Goal: Information Seeking & Learning: Learn about a topic

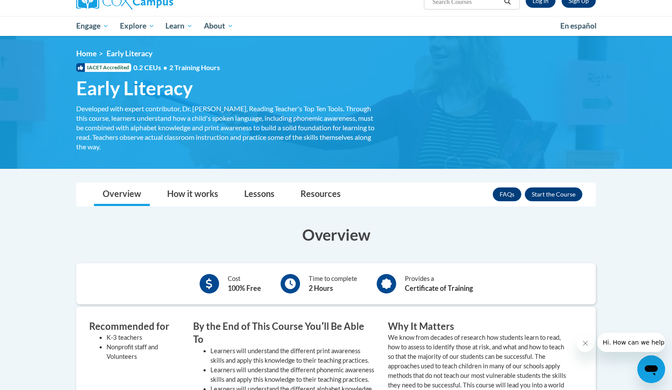
scroll to position [43, 0]
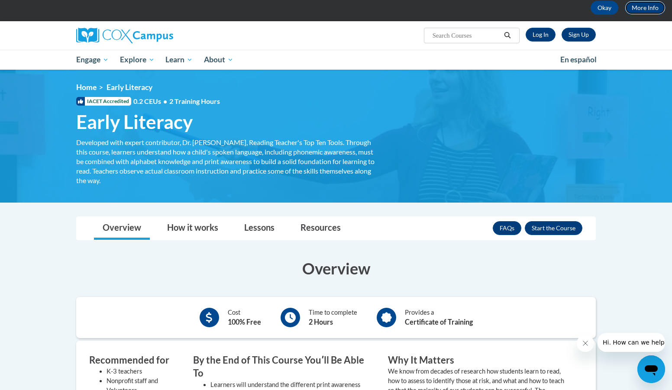
click at [653, 7] on link "More Info" at bounding box center [645, 8] width 41 height 14
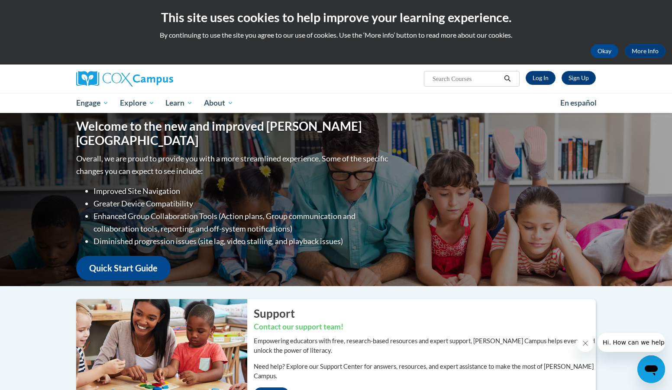
click at [651, 362] on icon "Open messaging window" at bounding box center [651, 369] width 16 height 16
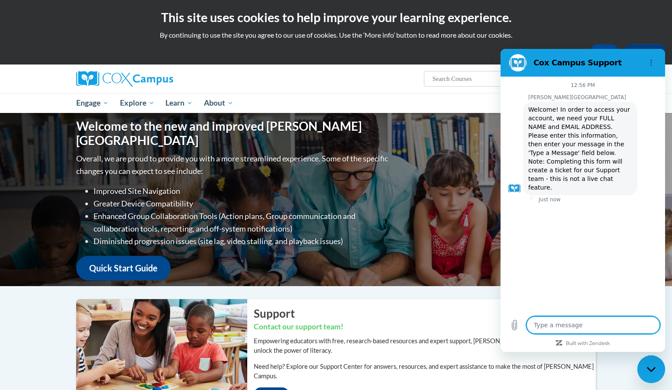
type textarea "x"
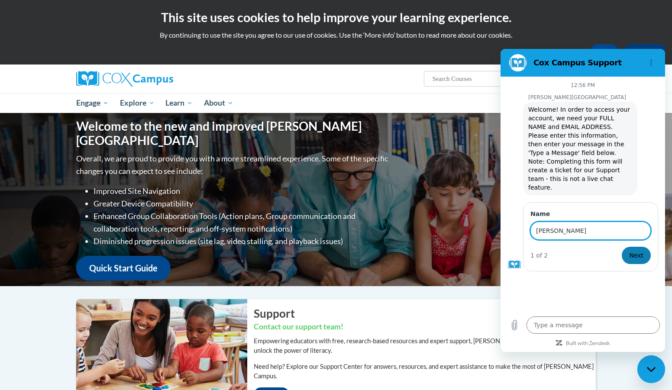
type input "sharon minhas"
click at [642, 250] on span "Next" at bounding box center [636, 255] width 14 height 10
type textarea "x"
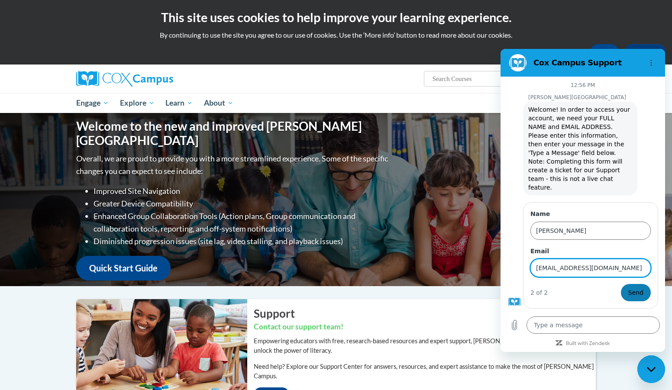
type input "skminhas@outlook.com"
click at [634, 287] on span "Send" at bounding box center [635, 292] width 15 height 10
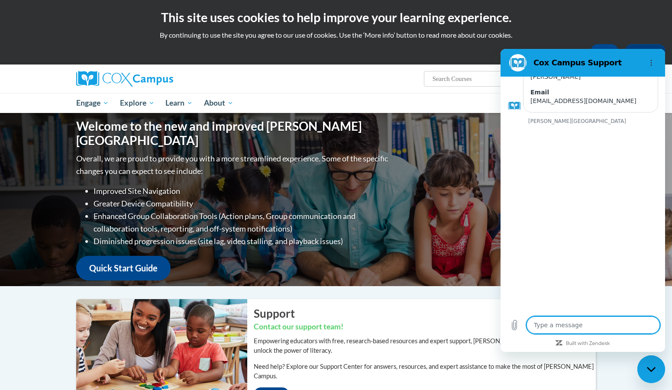
scroll to position [140, 0]
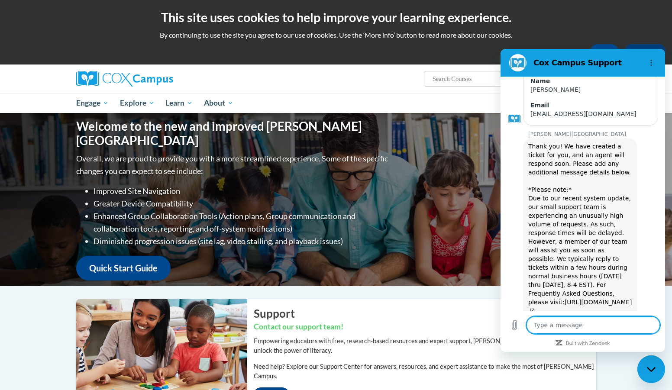
type textarea "x"
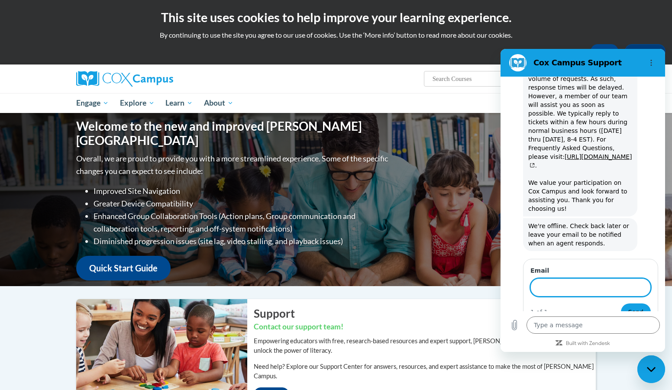
scroll to position [283, 0]
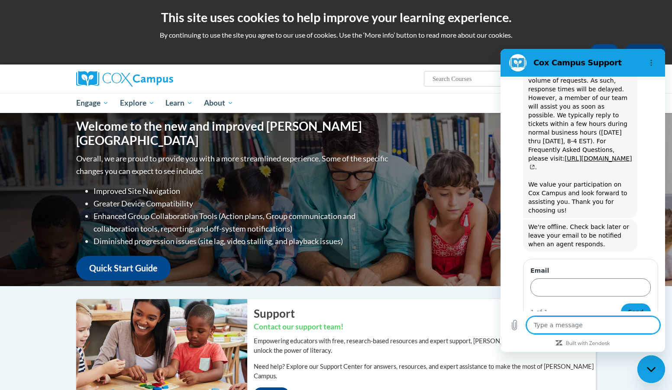
click at [565, 323] on textarea at bounding box center [592, 324] width 133 height 17
type textarea "H"
type textarea "x"
type textarea "He"
type textarea "x"
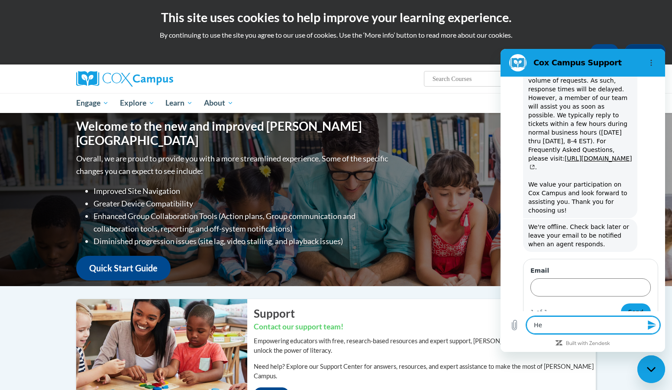
type textarea "Hel"
type textarea "x"
type textarea "Hell"
type textarea "x"
type textarea "Hello"
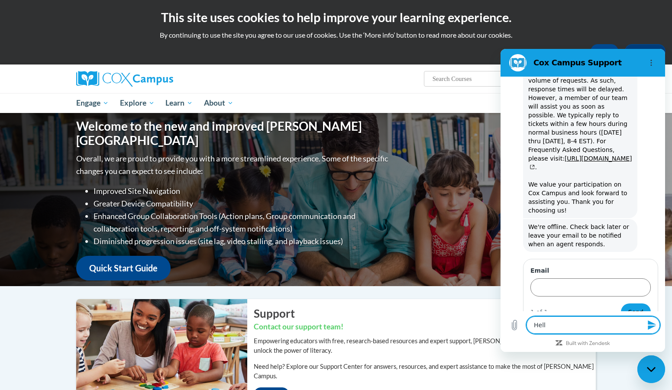
type textarea "x"
type textarea "Hello,"
type textarea "x"
type textarea "Hello,"
type textarea "x"
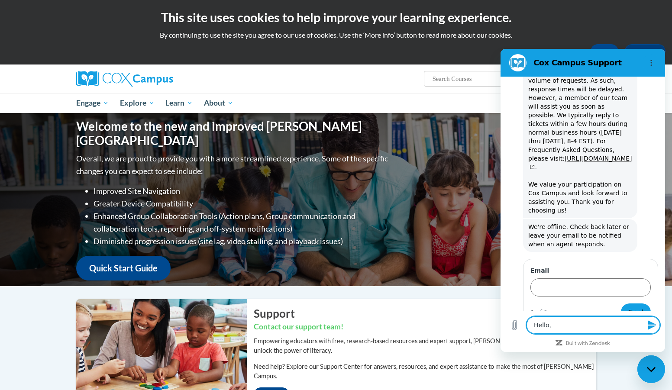
type textarea "Hello, I"
type textarea "x"
type textarea "Hello, I'"
type textarea "x"
type textarea "Hello, I'm"
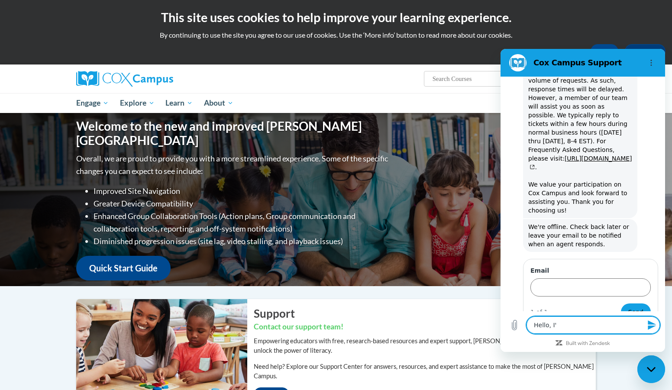
type textarea "x"
type textarea "Hello, I'm"
type textarea "x"
type textarea "Hello, I'm l"
type textarea "x"
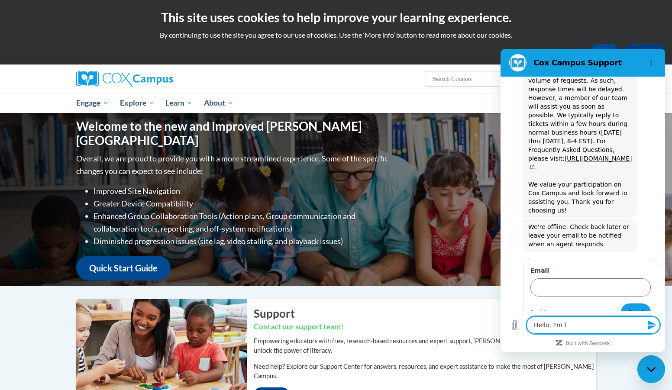
type textarea "Hello, I'm lo"
type textarea "x"
type textarea "Hello, I'm loo"
type textarea "x"
type textarea "Hello, I'm look"
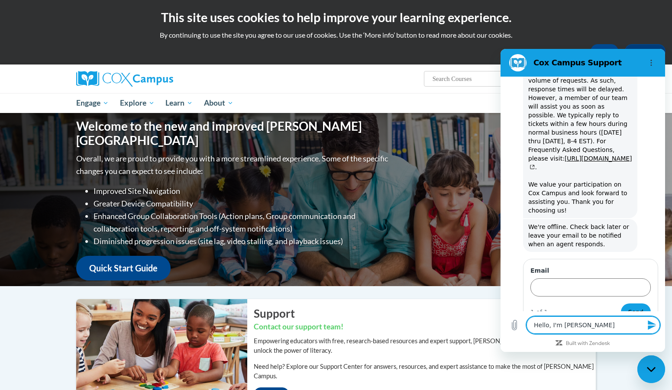
type textarea "x"
type textarea "Hello, I'm looki"
type textarea "x"
type textarea "Hello, I'm lookin"
type textarea "x"
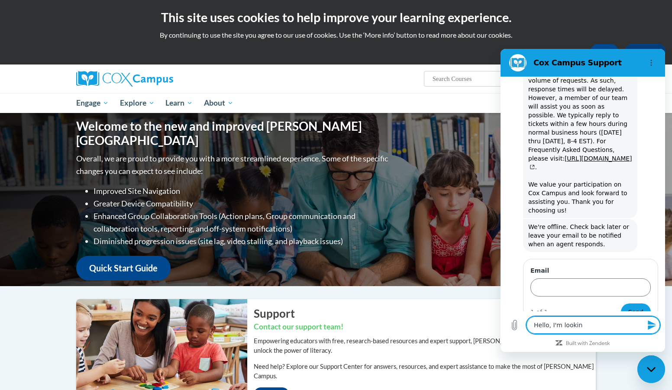
type textarea "Hello, I'm looking"
type textarea "x"
type textarea "Hello, I'm looking"
type textarea "x"
type textarea "Hello, I'm looking t"
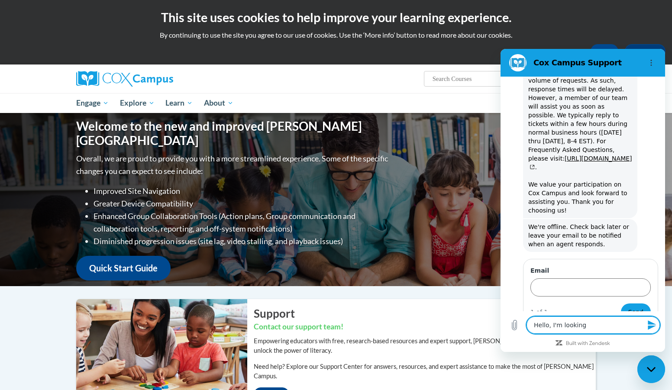
type textarea "x"
type textarea "Hello, I'm looking to"
type textarea "x"
type textarea "Hello, I'm looking to"
type textarea "x"
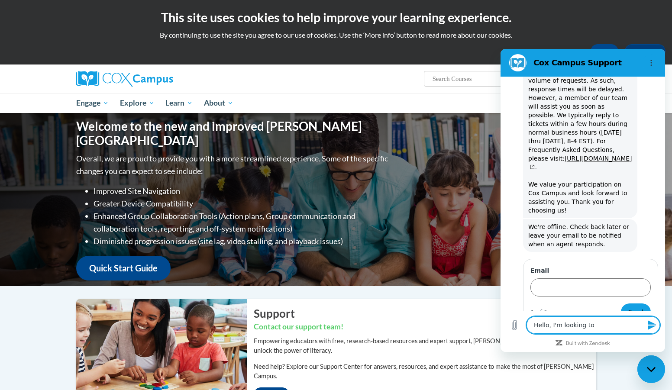
type textarea "Hello, I'm looking to f"
type textarea "x"
type textarea "Hello, I'm looking to fi"
type textarea "x"
type textarea "Hello, I'm looking to fin"
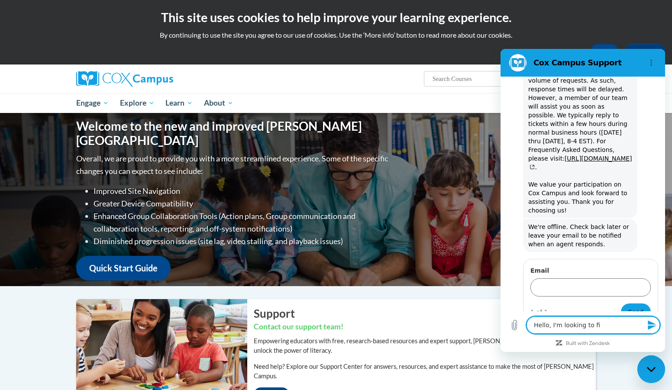
type textarea "x"
type textarea "Hello, I'm looking to find"
type textarea "x"
type textarea "Hello, I'm looking to find"
type textarea "x"
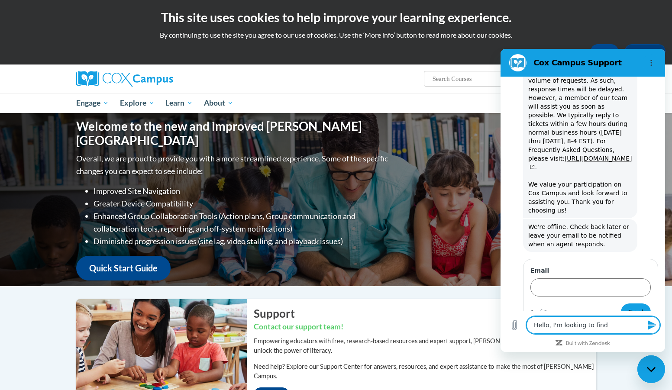
type textarea "Hello, I'm looking to find t"
type textarea "x"
type textarea "Hello, I'm looking to find th"
type textarea "x"
type textarea "Hello, I'm looking to find the"
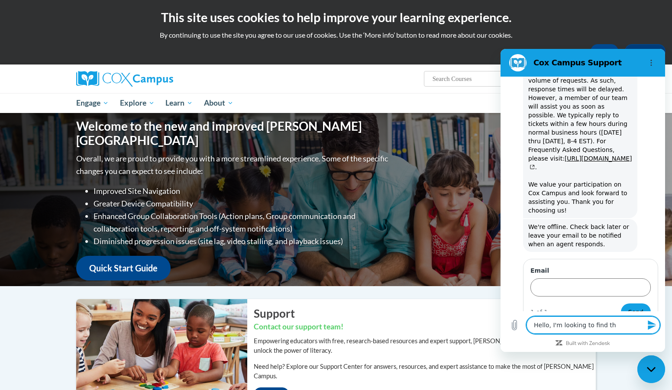
type textarea "x"
type textarea "Hello, I'm looking to find the"
type textarea "x"
type textarea "Hello, I'm looking to find the e"
type textarea "x"
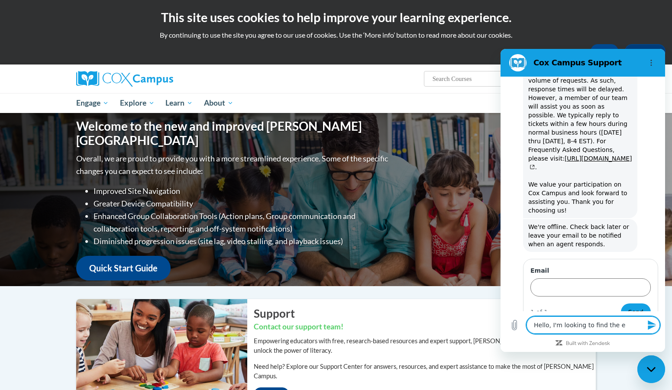
type textarea "Hello, I'm looking to find the eq"
type textarea "x"
type textarea "Hello, I'm looking to find the equ"
type textarea "x"
type textarea "Hello, I'm looking to find the equi"
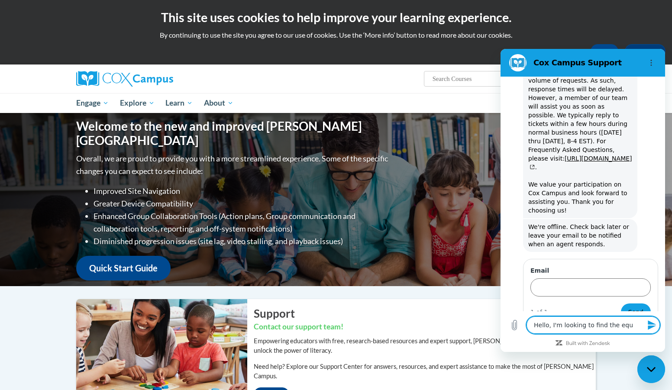
type textarea "x"
type textarea "Hello, I'm looking to find the equiv"
type textarea "x"
type textarea "Hello, I'm looking to find the equive"
type textarea "x"
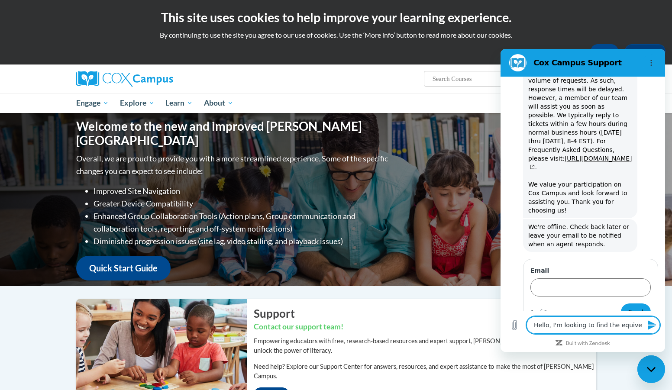
type textarea "Hello, I'm looking to find the equivem"
type textarea "x"
type textarea "Hello, I'm looking to find the equiveme"
type textarea "x"
type textarea "Hello, I'm looking to find the equivemen"
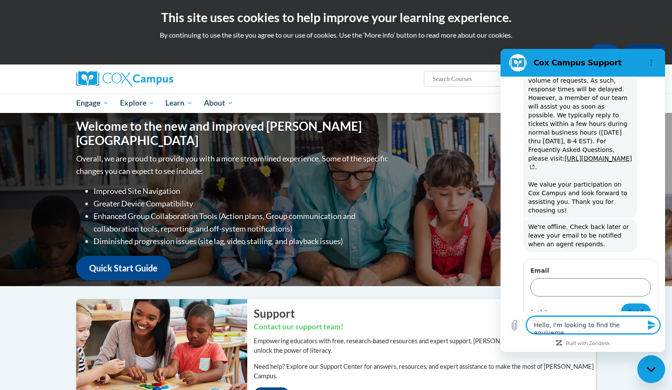
type textarea "x"
type textarea "Hello, I'm looking to find the equivement"
type textarea "x"
type textarea "Hello, I'm looking to find the equivement"
type textarea "x"
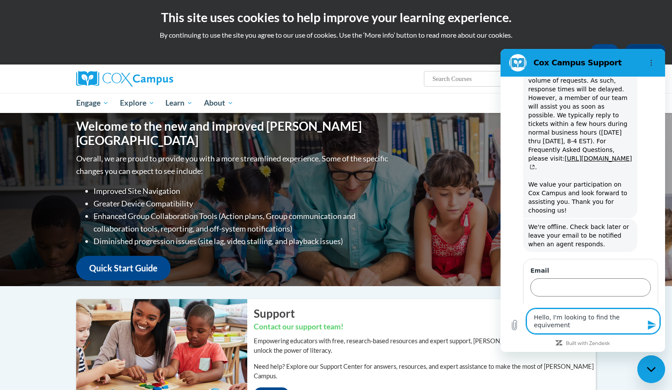
type textarea "Hello, I'm looking to find the equivement"
type textarea "x"
type textarea "Hello, I'm looking to find the equivemen"
type textarea "x"
type textarea "Hello, I'm looking to find the equiveme"
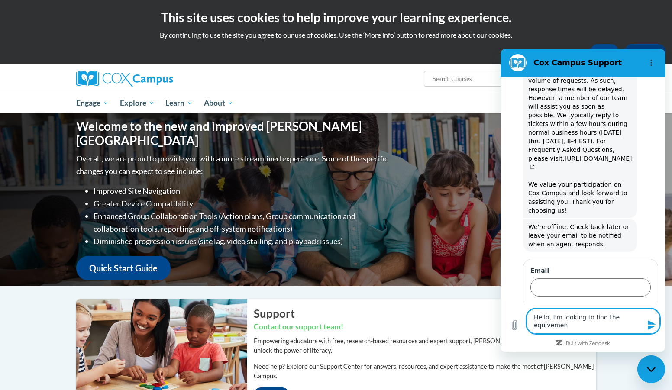
type textarea "x"
type textarea "Hello, I'm looking to find the equivem"
type textarea "x"
type textarea "Hello, I'm looking to find the equive"
type textarea "x"
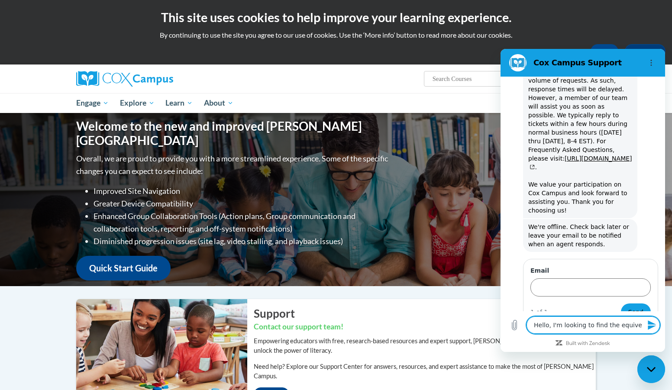
type textarea "Hello, I'm looking to find the equiv"
type textarea "x"
type textarea "Hello, I'm looking to find the equiva"
type textarea "x"
type textarea "Hello, I'm looking to find the equival"
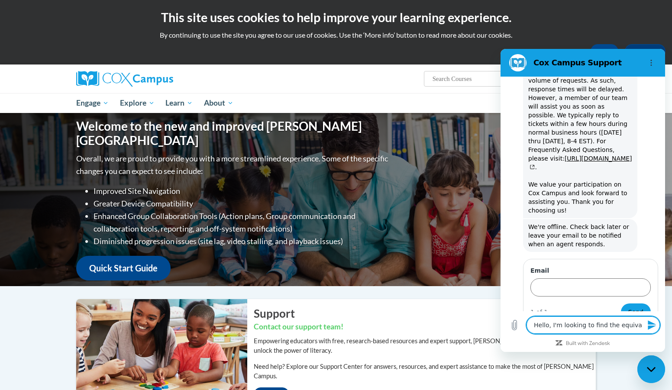
type textarea "x"
type textarea "Hello, I'm looking to find the equivale"
type textarea "x"
type textarea "Hello, I'm looking to find the equivalen"
type textarea "x"
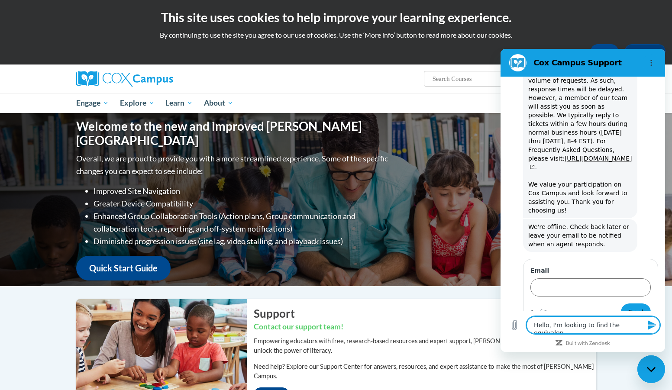
type textarea "Hello, I'm looking to find the equivalent"
type textarea "x"
type textarea "Hello, I'm looking to find the equivalent"
type textarea "x"
type textarea "Hello, I'm looking to find the equivalent c"
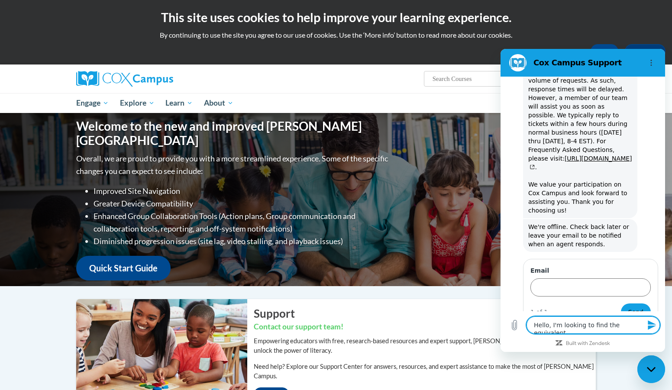
type textarea "x"
type textarea "Hello, I'm looking to find the equivalent co"
type textarea "x"
type textarea "Hello, I'm looking to find the equivalent cou"
type textarea "x"
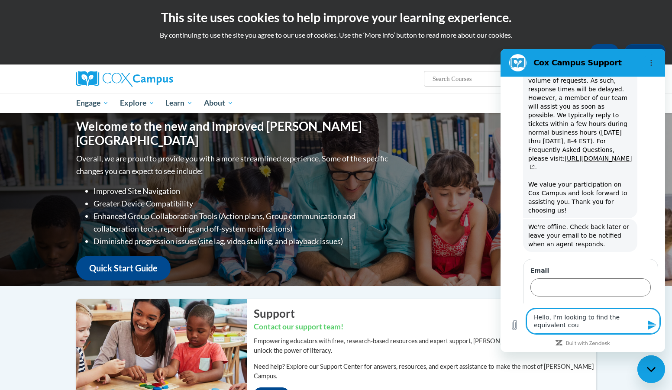
type textarea "Hello, I'm looking to find the equivalent cour"
type textarea "x"
type textarea "Hello, I'm looking to find the equivalent cours"
type textarea "x"
type textarea "Hello, I'm looking to find the equivalent course"
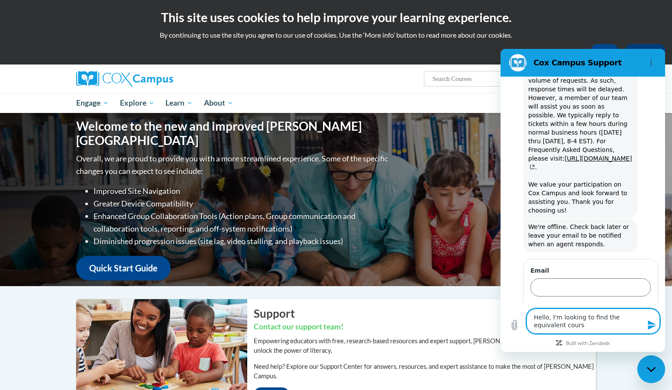
type textarea "x"
type textarea "Hello, I'm looking to find the equivalent course"
type textarea "x"
type textarea "Hello, I'm looking to find the equivalent course t"
type textarea "x"
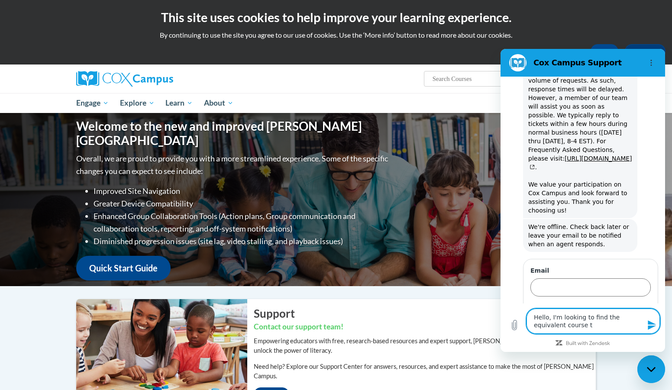
type textarea "Hello, I'm looking to find the equivalent course to"
type textarea "x"
type textarea "Hello, I'm looking to find the equivalent course to"
type textarea "x"
type textarea "Hello, I'm looking to find the equivalent course to"
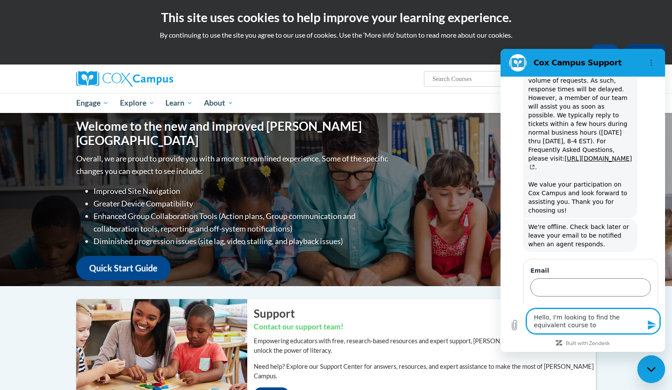
scroll to position [291, 0]
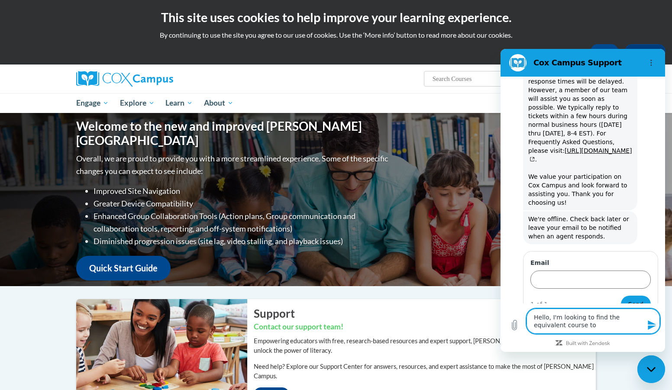
type textarea "x"
click at [588, 324] on textarea "Hello, I'm looking to find the equivalent course to" at bounding box center [592, 321] width 133 height 25
type textarea "Hello, I'm looking to find the equivalent course to f"
type textarea "x"
type textarea "Hello, I'm looking to find the equivalent course to fo"
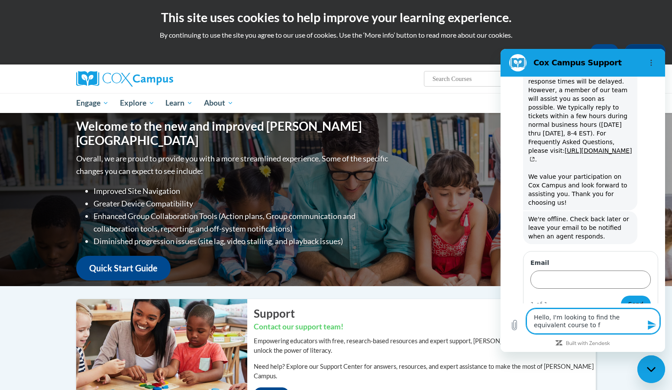
type textarea "x"
type textarea "Hello, I'm looking to find the equivalent course to fou"
type textarea "x"
type textarea "Hello, I'm looking to find the equivalent course to foun"
type textarea "x"
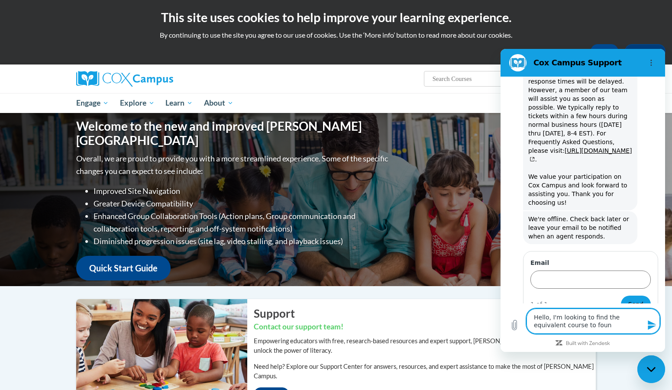
type textarea "Hello, I'm looking to find the equivalent course to found"
type textarea "x"
type textarea "Hello, I'm looking to find the equivalent course to founda"
type textarea "x"
type textarea "Hello, I'm looking to find the equivalent course to foundat"
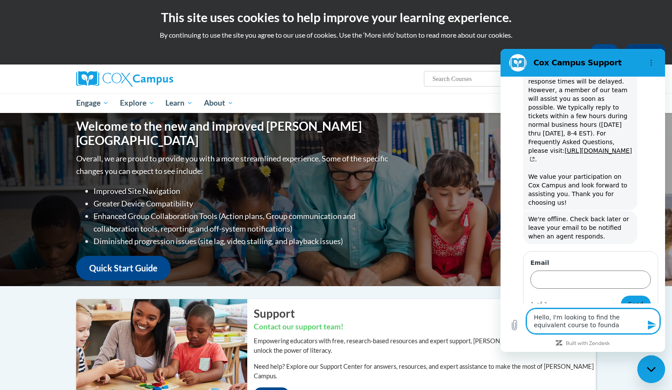
type textarea "x"
type textarea "Hello, I'm looking to find the equivalent course to foundati"
type textarea "x"
type textarea "Hello, I'm looking to find the equivalent course to foundatio"
type textarea "x"
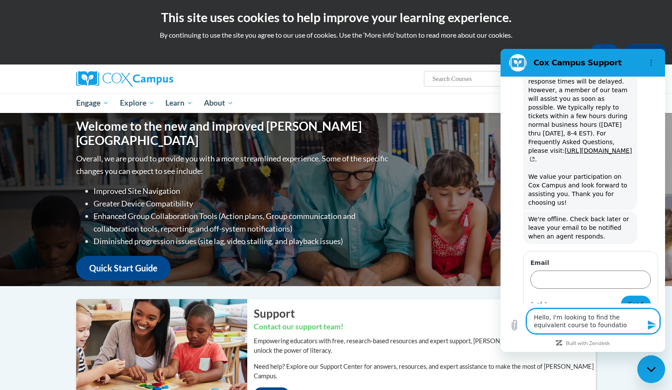
type textarea "Hello, I'm looking to find the equivalent course to foundation"
type textarea "x"
type textarea "Hello, I'm looking to find the equivalent course to foundations"
type textarea "x"
type textarea "Hello, I'm looking to find the equivalent course to foundations"
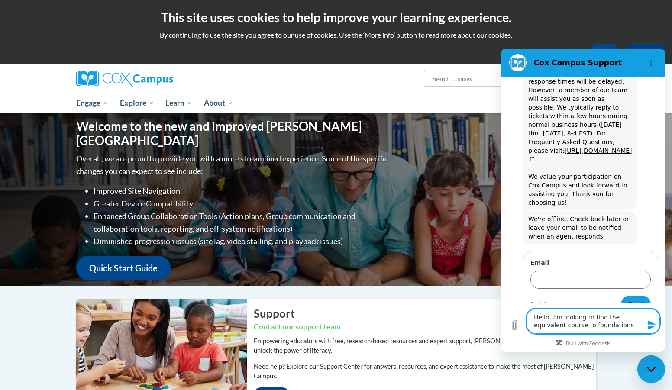
type textarea "x"
type textarea "Hello, I'm looking to find the equivalent course to foundations o"
type textarea "x"
type textarea "Hello, I'm looking to find the equivalent course to foundations of"
type textarea "x"
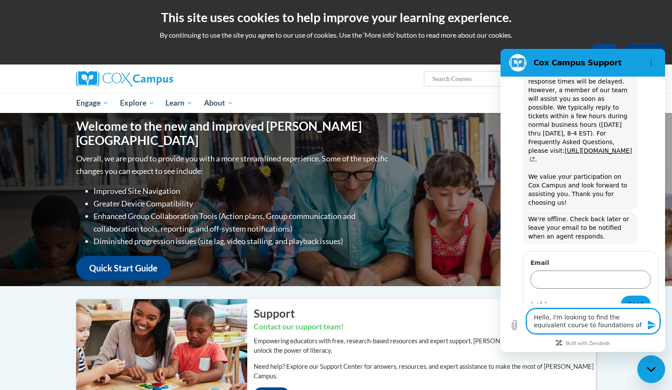
type textarea "Hello, I'm looking to find the equivalent course to foundations of"
type textarea "x"
type textarea "Hello, I'm looking to find the equivalent course to foundations of l"
type textarea "x"
type textarea "Hello, I'm looking to find the equivalent course to foundations of le"
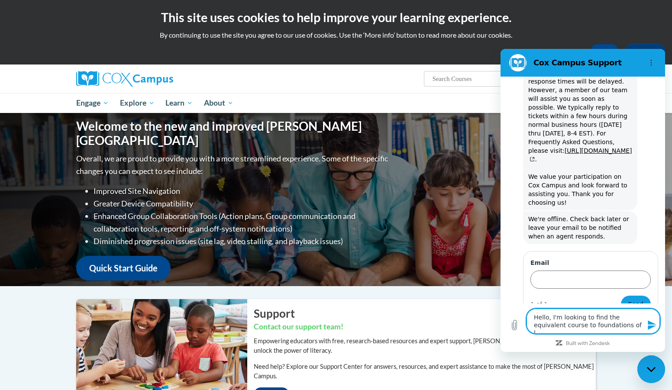
type textarea "x"
type textarea "Hello, I'm looking to find the equivalent course to foundations of lea"
type textarea "x"
type textarea "Hello, I'm looking to find the equivalent course to foundations of lear"
type textarea "x"
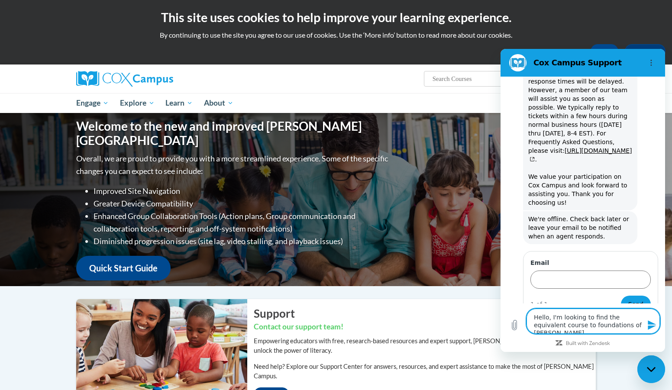
type textarea "Hello, I'm looking to find the equivalent course to foundations of learn"
type textarea "x"
type textarea "Hello, I'm looking to find the equivalent course to foundations of learni"
type textarea "x"
type textarea "Hello, I'm looking to find the equivalent course to foundations of learnin"
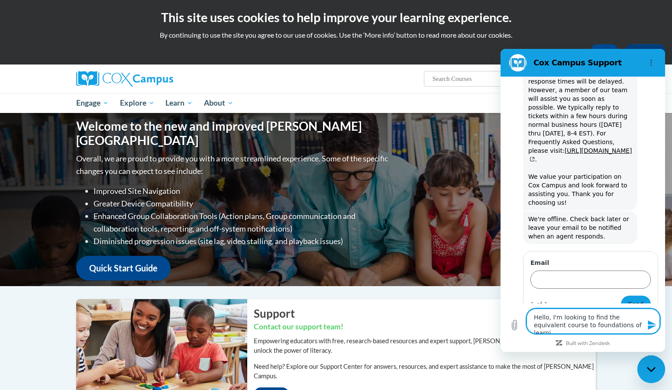
type textarea "x"
type textarea "Hello, I'm looking to find the equivalent course to foundations of learning"
type textarea "x"
type textarea "Hello, I'm looking to find the equivalent course to foundations of learning"
type textarea "x"
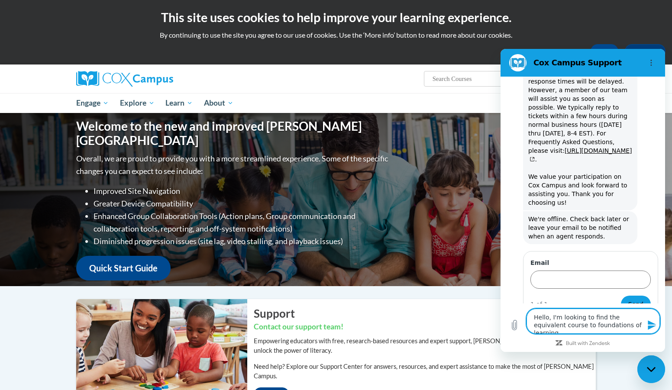
type textarea "Hello, I'm looking to find the equivalent course to foundations of learning t"
type textarea "x"
type textarea "Hello, I'm looking to find the equivalent course to foundations of learning to"
type textarea "x"
type textarea "Hello, I'm looking to find the equivalent course to foundations of learning to"
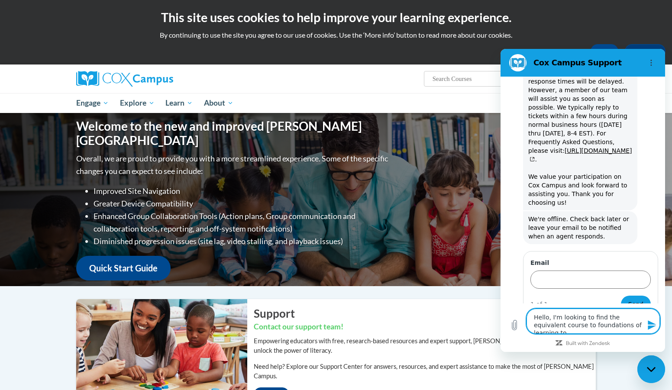
type textarea "x"
type textarea "Hello, I'm looking to find the equivalent course to foundations of learning to r"
type textarea "x"
type textarea "Hello, I'm looking to find the equivalent course to foundations of learning to …"
type textarea "x"
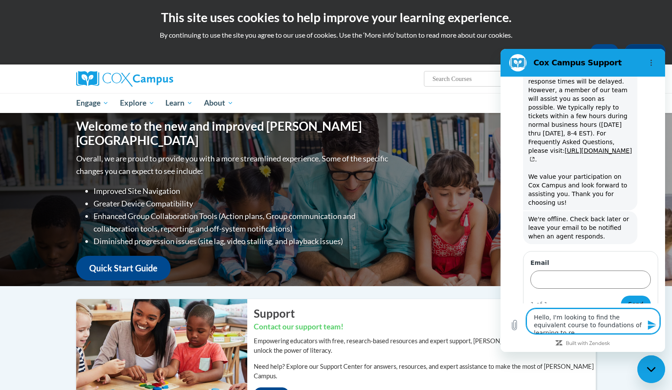
type textarea "Hello, I'm looking to find the equivalent course to foundations of learning to …"
type textarea "x"
type textarea "Hello, I'm looking to find the equivalent course to foundations of learning to …"
type textarea "x"
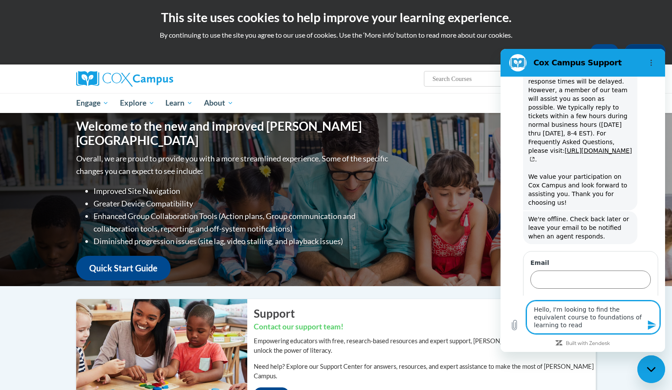
type textarea "Hello, I'm looking to find the equivalent course to foundations of learning to …"
type textarea "x"
type textarea "Hello, I'm looking to find the equivalent course to foundations of learning to …"
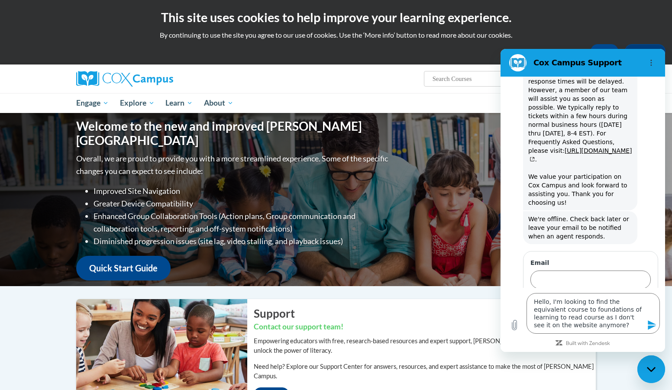
click at [651, 325] on icon "Send message" at bounding box center [652, 325] width 10 height 10
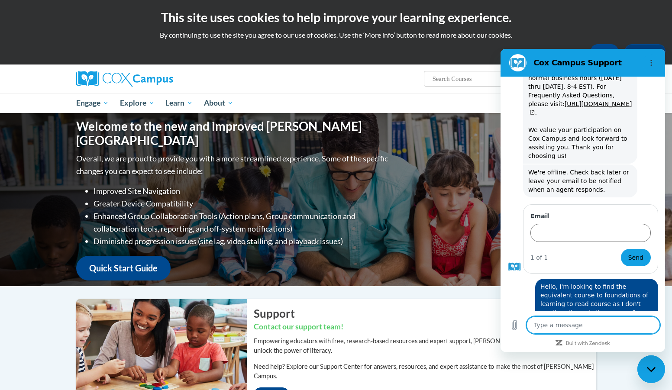
scroll to position [340, 0]
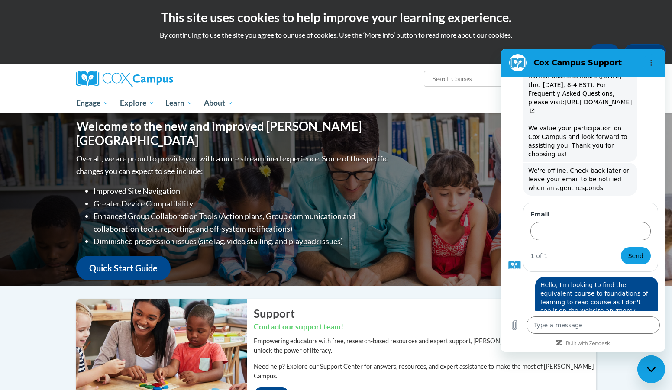
click at [451, 74] on input "Search..." at bounding box center [465, 79] width 69 height 10
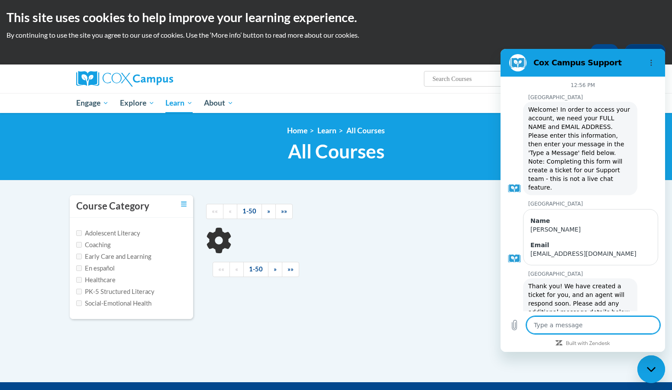
scroll to position [327, 0]
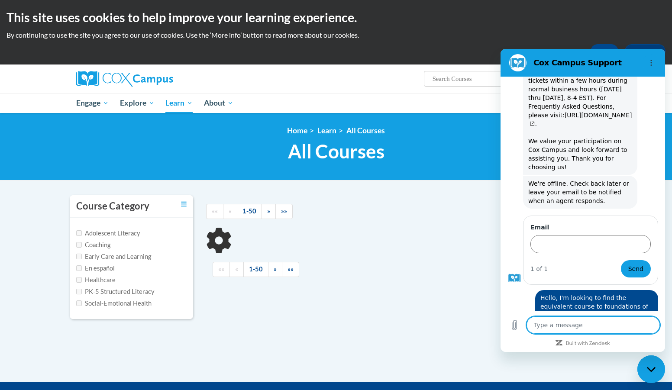
type input "writing prek"
click at [652, 65] on icon "Options menu" at bounding box center [650, 62] width 7 height 7
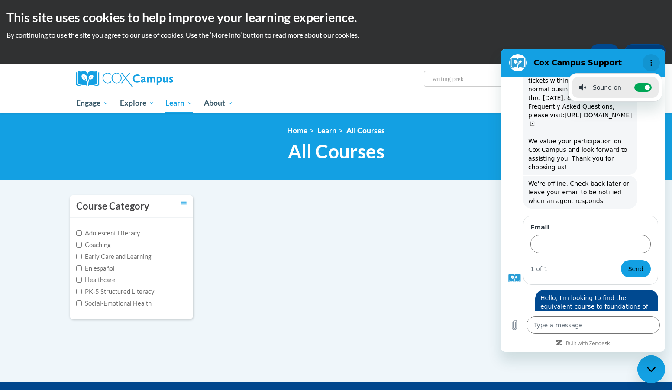
click at [655, 61] on button "Options menu" at bounding box center [650, 62] width 17 height 17
click at [645, 369] on div "Close messaging window" at bounding box center [651, 369] width 26 height 26
type textarea "x"
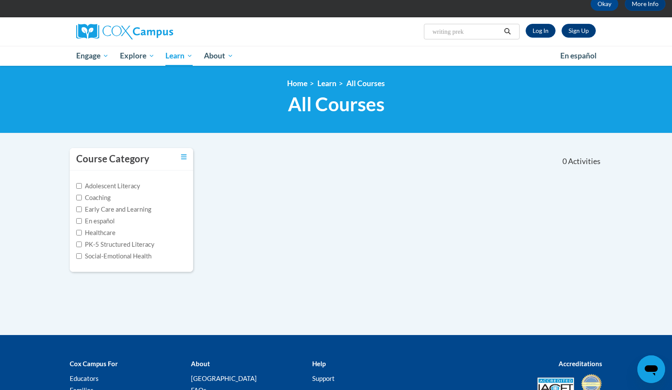
scroll to position [0, 0]
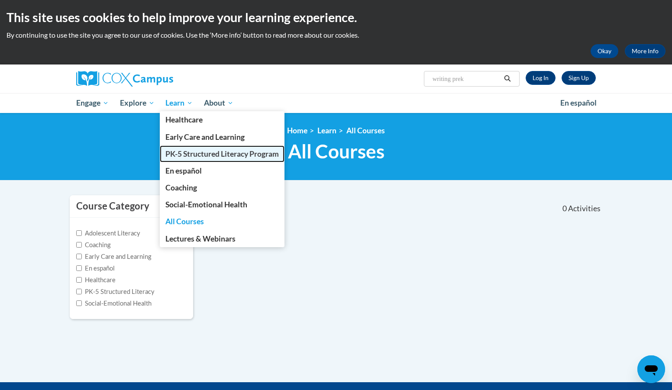
click at [213, 152] on span "PK-5 Structured Literacy Program" at bounding box center [221, 153] width 113 height 9
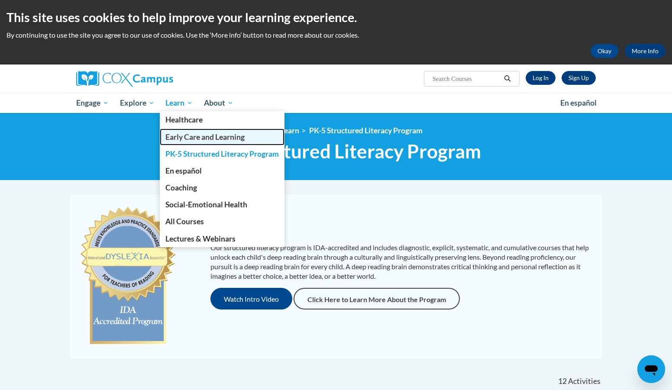
click at [187, 139] on span "Early Care and Learning" at bounding box center [204, 136] width 79 height 9
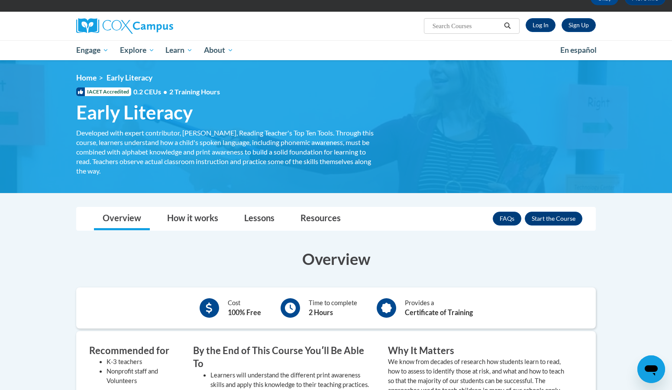
scroll to position [13, 0]
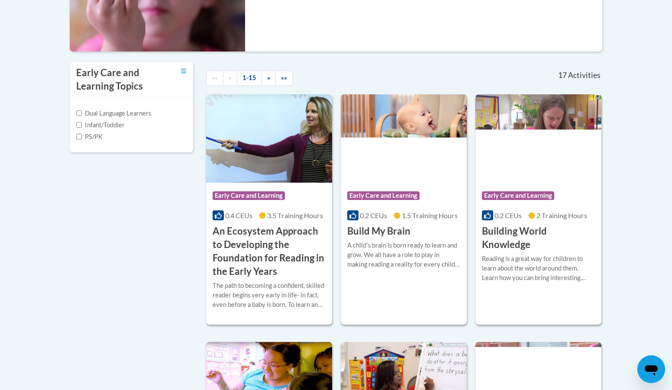
scroll to position [260, 0]
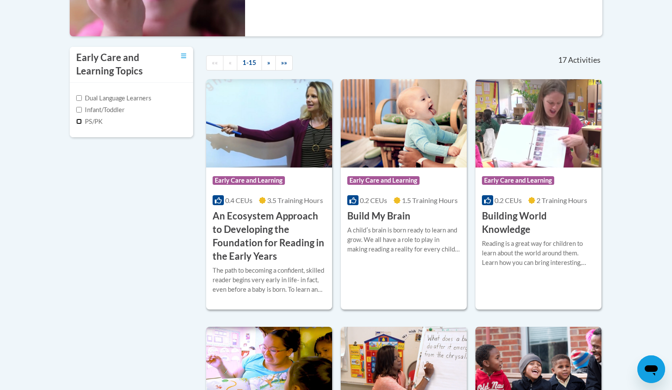
click at [77, 118] on span "PS/PK" at bounding box center [89, 121] width 26 height 7
click at [82, 121] on label "PS/PK" at bounding box center [89, 122] width 26 height 10
click at [82, 121] on input "PS/PK" at bounding box center [79, 122] width 6 height 6
checkbox input "true"
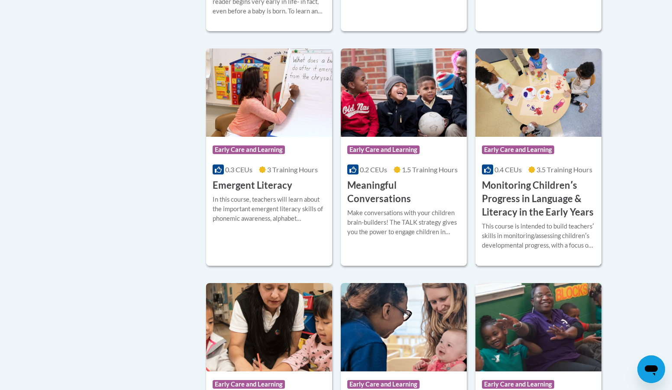
scroll to position [519, 0]
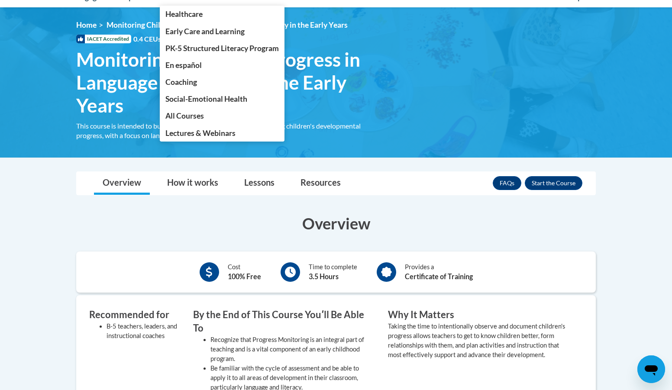
scroll to position [105, 0]
